Goal: Task Accomplishment & Management: Manage account settings

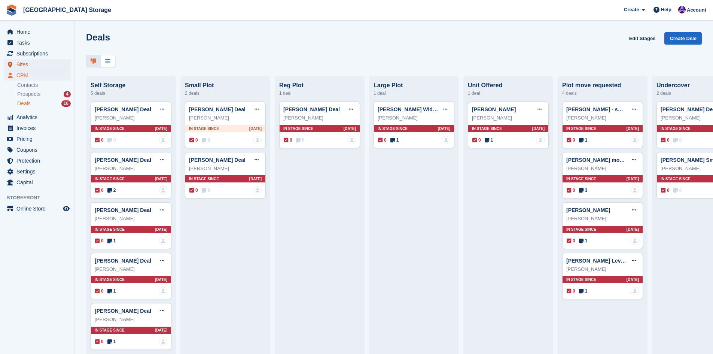
click at [32, 67] on span "Sites" at bounding box center [38, 64] width 45 height 10
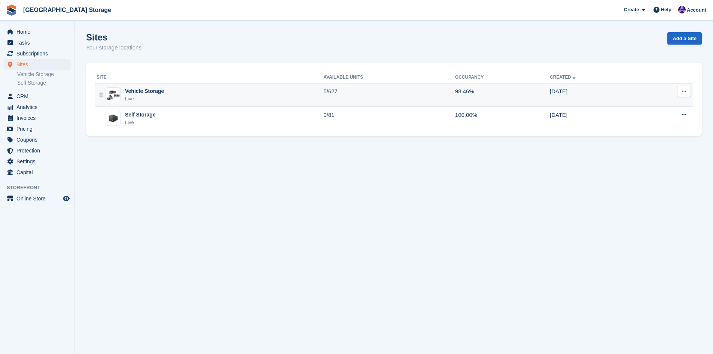
click at [176, 94] on div "Vehicle Storage Live" at bounding box center [210, 94] width 227 height 15
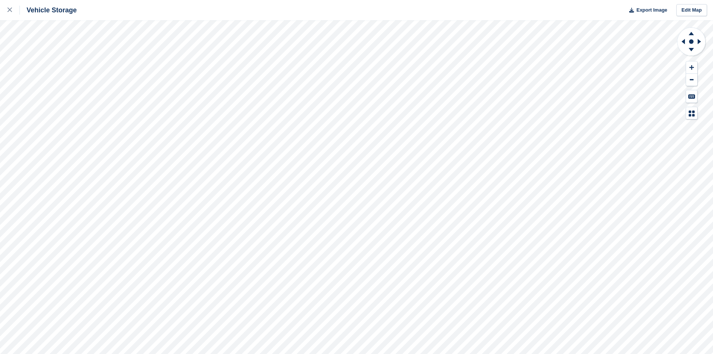
click at [616, 354] on html "Vehicle Storage Export Image Edit Map" at bounding box center [356, 177] width 713 height 354
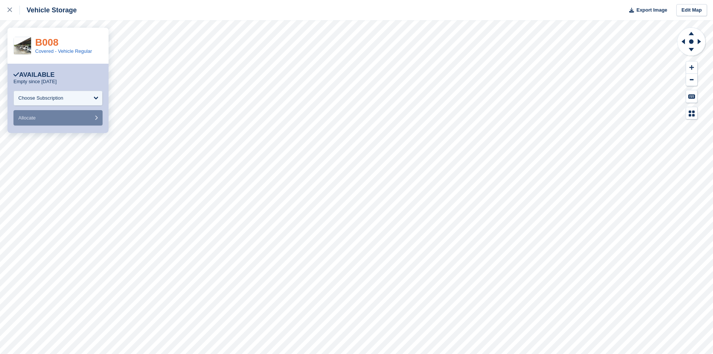
click at [46, 43] on link "B008" at bounding box center [46, 42] width 23 height 11
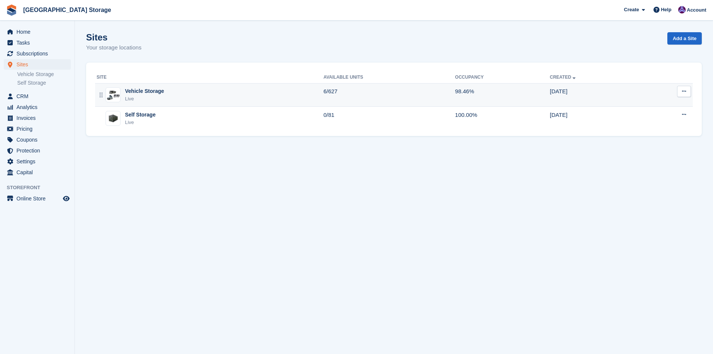
click at [193, 95] on div "Vehicle Storage Live" at bounding box center [210, 94] width 227 height 15
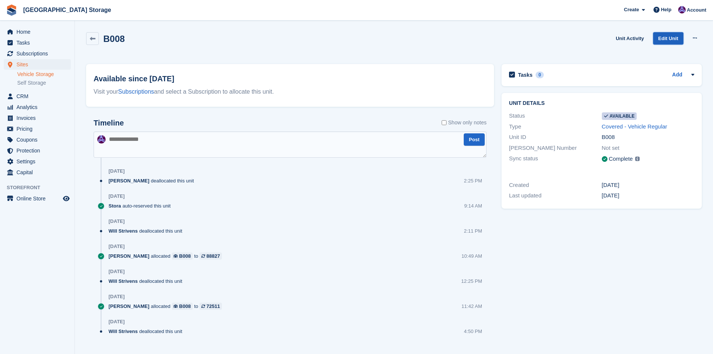
click at [665, 41] on link "Edit Unit" at bounding box center [668, 38] width 30 height 12
click at [643, 37] on link "Unit Activity" at bounding box center [630, 38] width 34 height 12
click at [702, 40] on div "B008 Unit Activity Edit Unit Make unavailable Delete unit" at bounding box center [394, 44] width 624 height 32
click at [700, 40] on button at bounding box center [695, 38] width 14 height 11
click at [683, 55] on p "Make unavailable" at bounding box center [666, 53] width 65 height 10
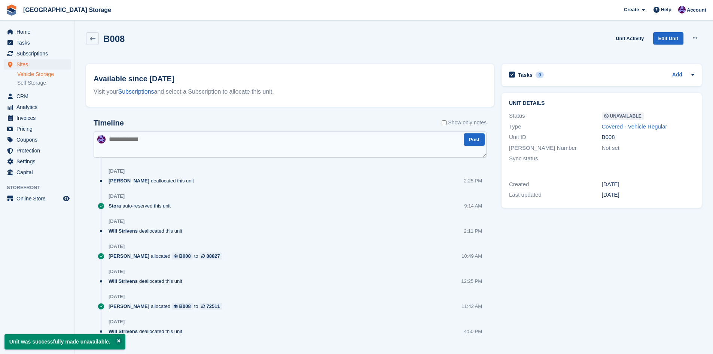
click at [189, 143] on textarea at bounding box center [290, 144] width 393 height 26
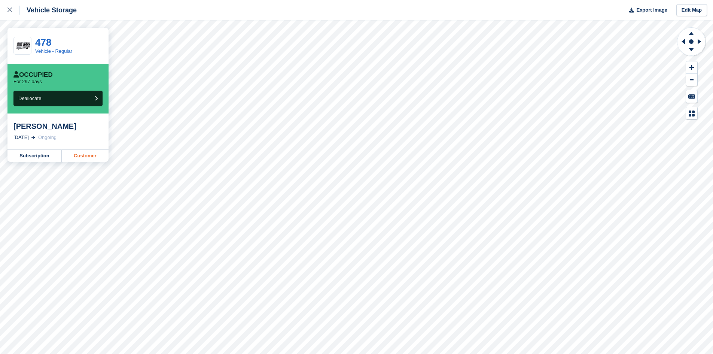
click at [81, 158] on link "Customer" at bounding box center [85, 156] width 47 height 12
